Goal: Transaction & Acquisition: Purchase product/service

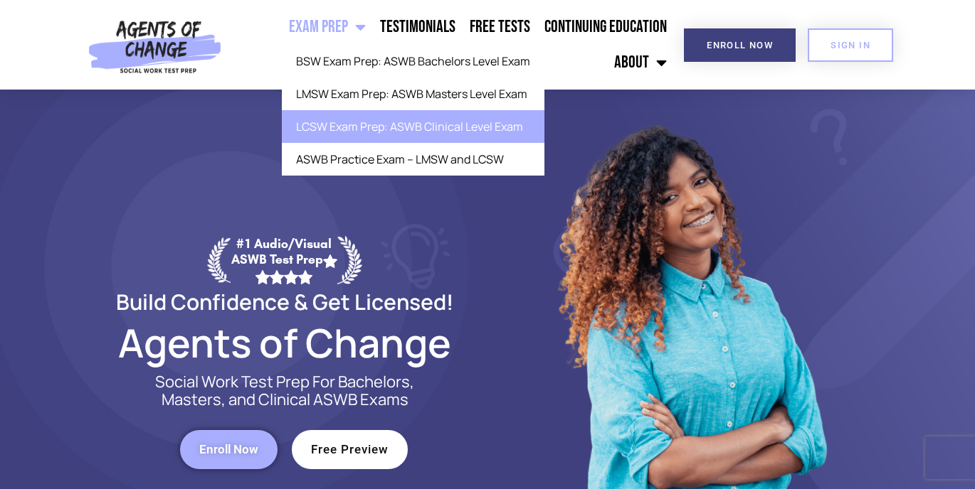
click at [354, 127] on link "LCSW Exam Prep: ASWB Clinical Level Exam" at bounding box center [413, 126] width 263 height 33
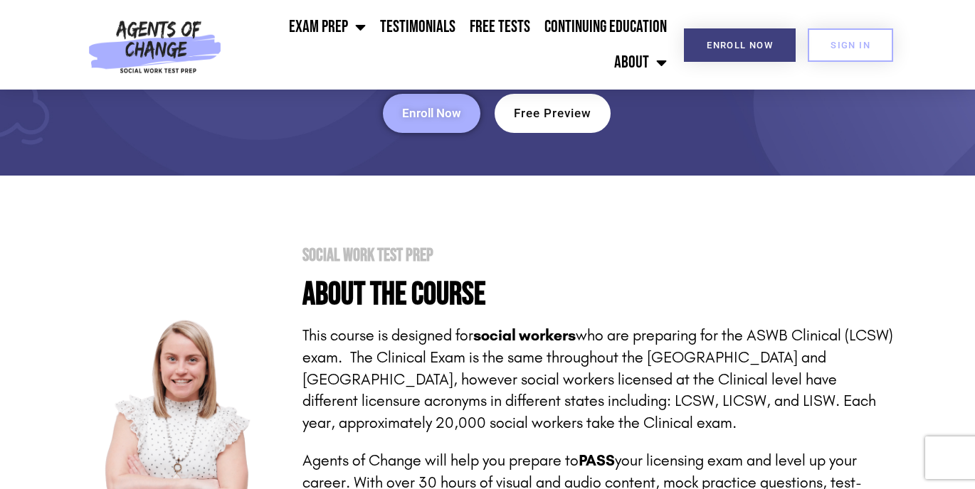
scroll to position [92, 0]
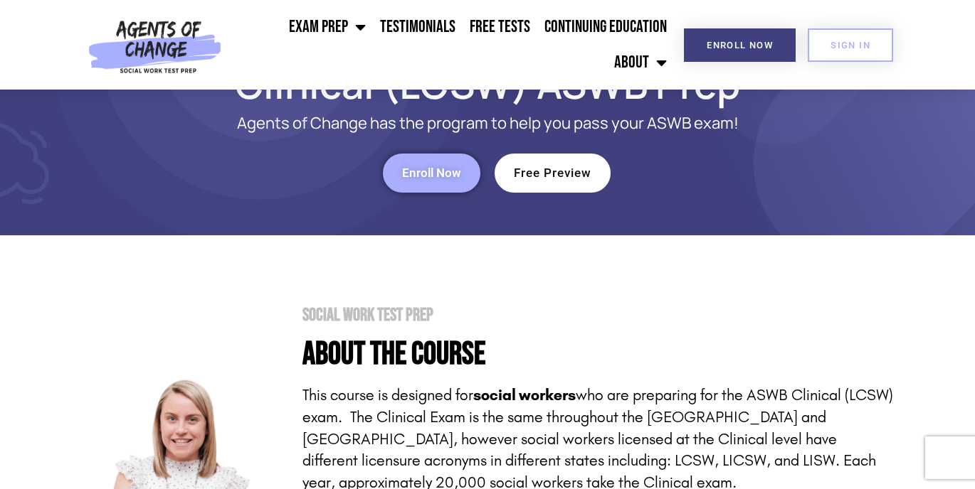
click at [460, 165] on link "Enroll Now" at bounding box center [431, 173] width 97 height 39
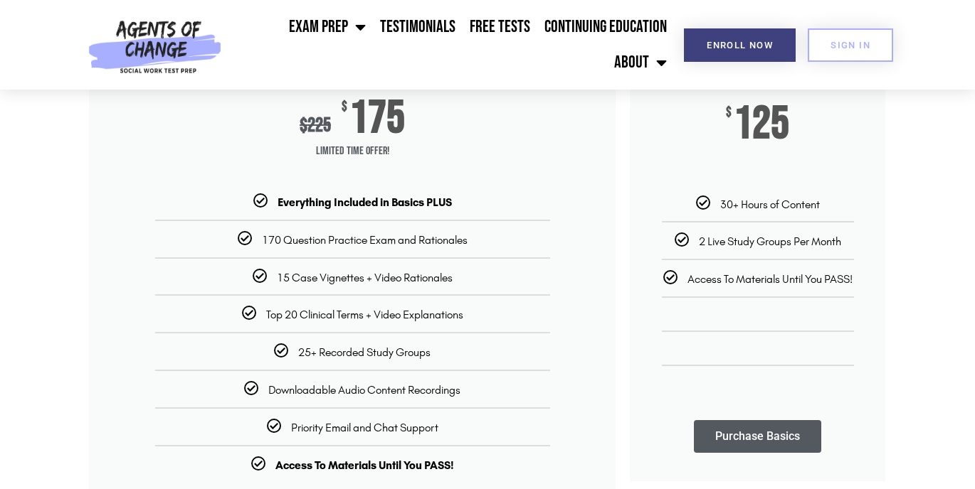
scroll to position [262, 0]
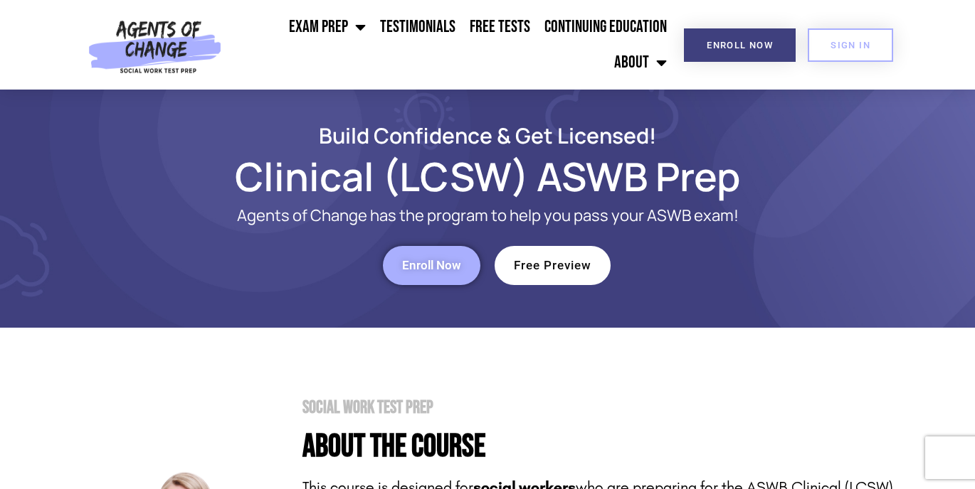
scroll to position [92, 0]
